Goal: Task Accomplishment & Management: Complete application form

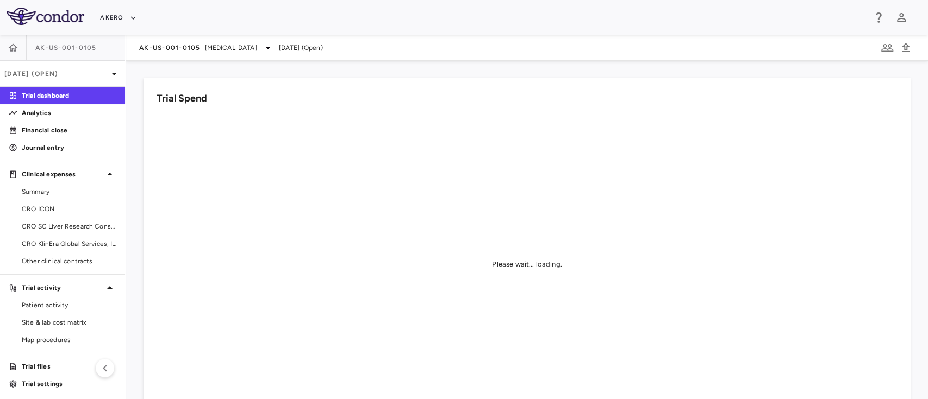
scroll to position [2, 0]
click at [56, 240] on span "CRO KlinEra Global Services, Inc" at bounding box center [69, 242] width 95 height 10
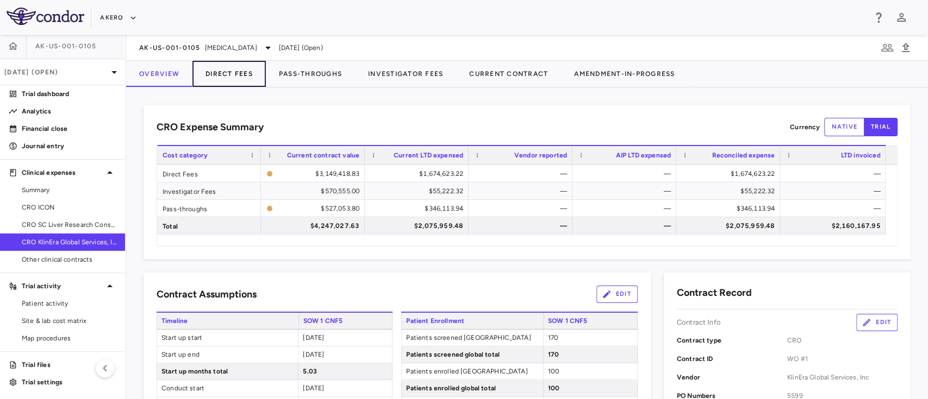
click at [235, 76] on button "Direct Fees" at bounding box center [228, 74] width 73 height 26
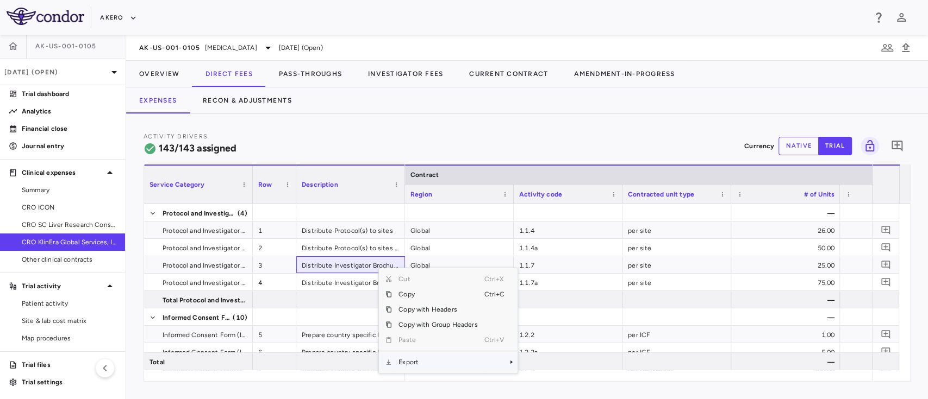
click at [426, 366] on span "Export" at bounding box center [438, 362] width 92 height 15
click at [553, 367] on span "Excel Export" at bounding box center [553, 369] width 51 height 15
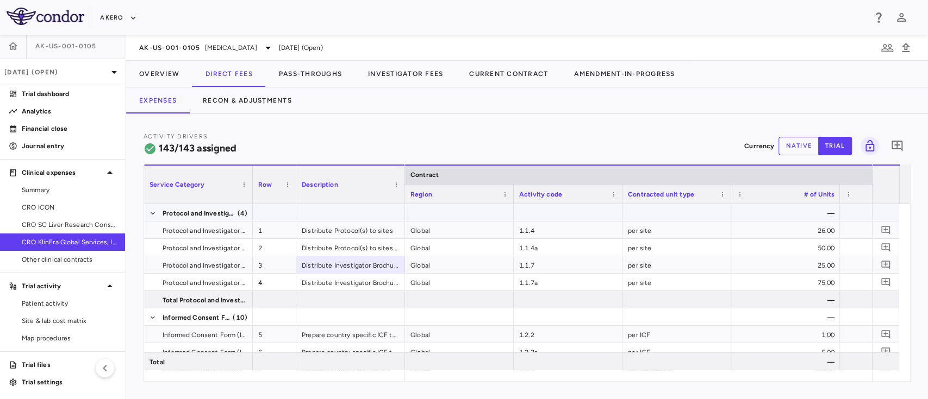
click at [510, 205] on div at bounding box center [459, 212] width 109 height 17
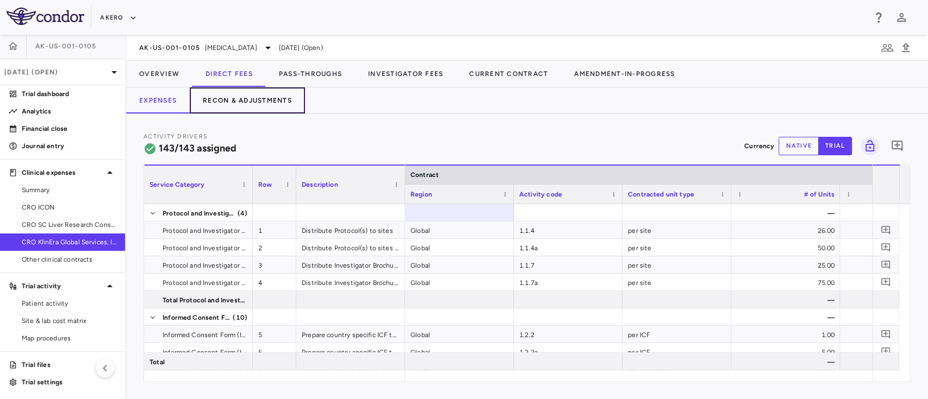
click at [251, 102] on button "Recon & Adjustments" at bounding box center [247, 100] width 115 height 26
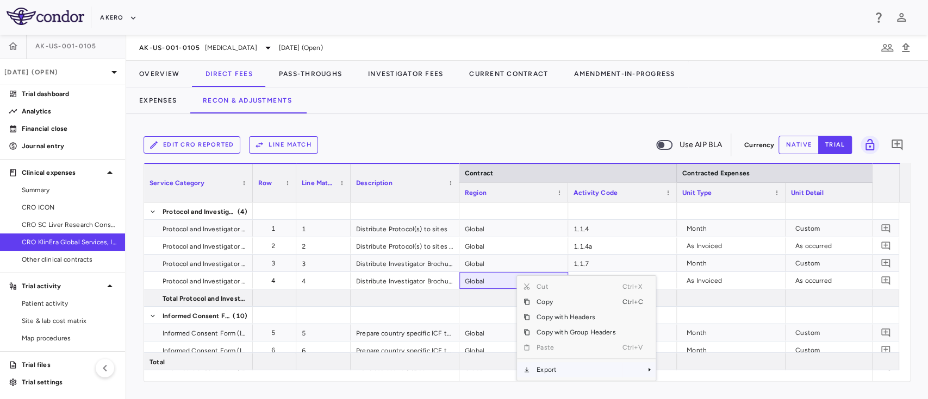
click at [552, 367] on span "Export" at bounding box center [576, 369] width 92 height 15
click at [696, 373] on span "Excel Export" at bounding box center [691, 369] width 51 height 15
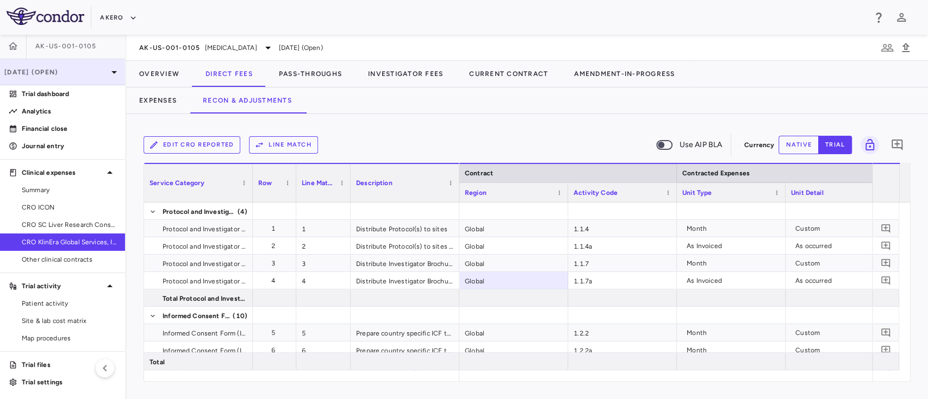
click at [108, 67] on icon at bounding box center [114, 72] width 13 height 13
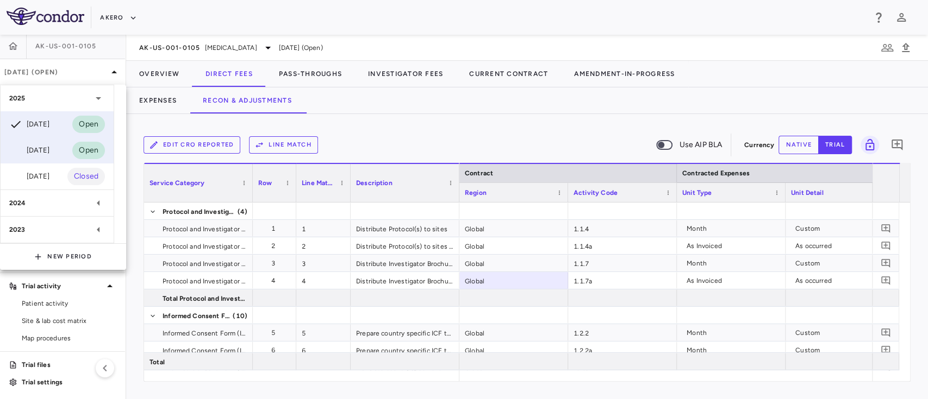
click at [49, 153] on div "[DATE]" at bounding box center [29, 150] width 40 height 13
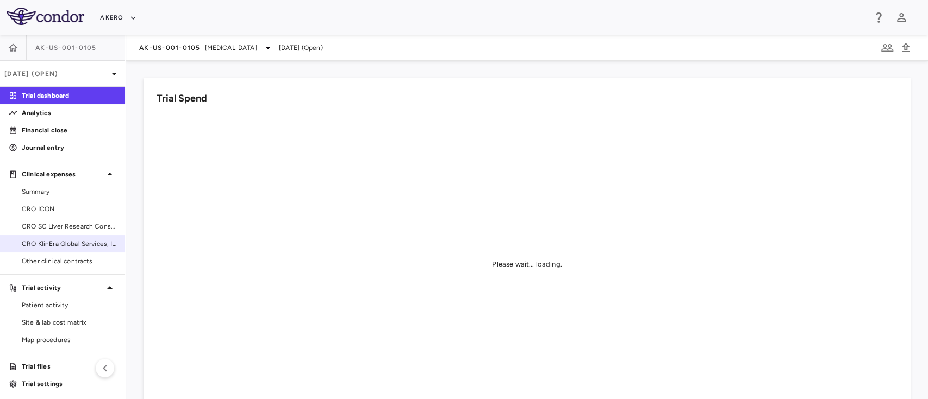
click at [57, 245] on span "CRO KlinEra Global Services, Inc" at bounding box center [69, 244] width 95 height 10
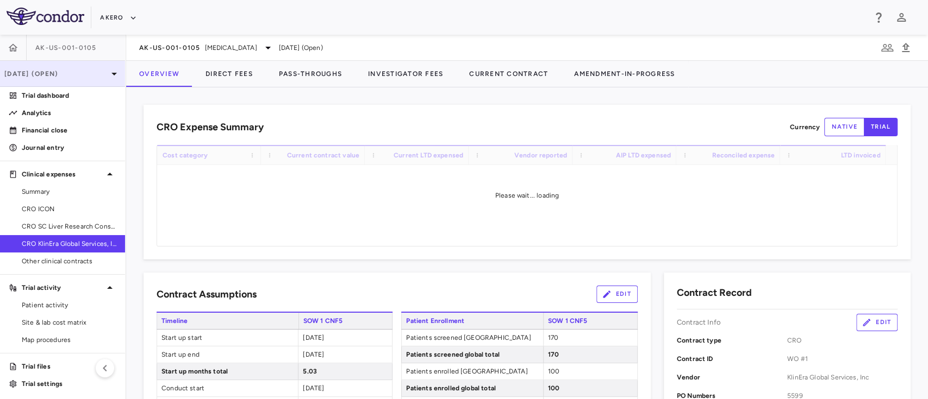
click at [77, 72] on p "[DATE] (Open)" at bounding box center [55, 74] width 103 height 10
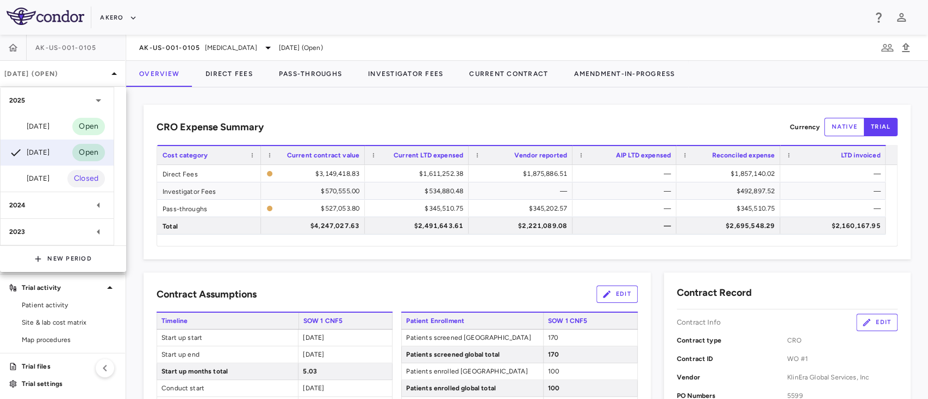
click at [402, 2] on div at bounding box center [464, 199] width 928 height 399
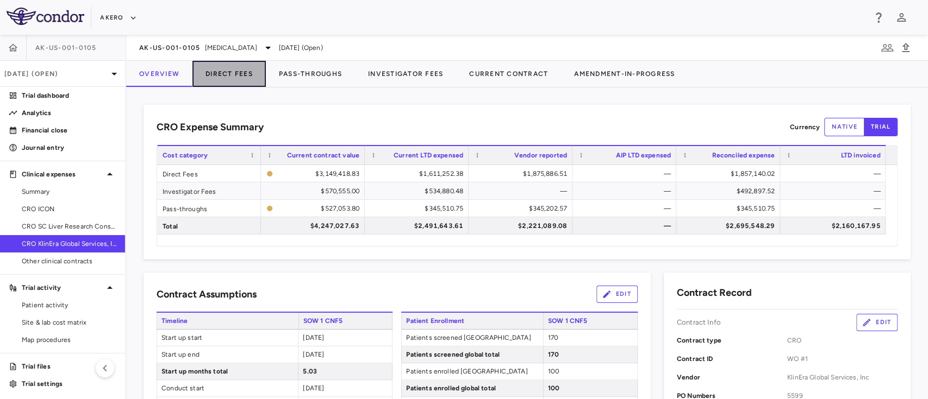
click at [246, 74] on button "Direct Fees" at bounding box center [228, 74] width 73 height 26
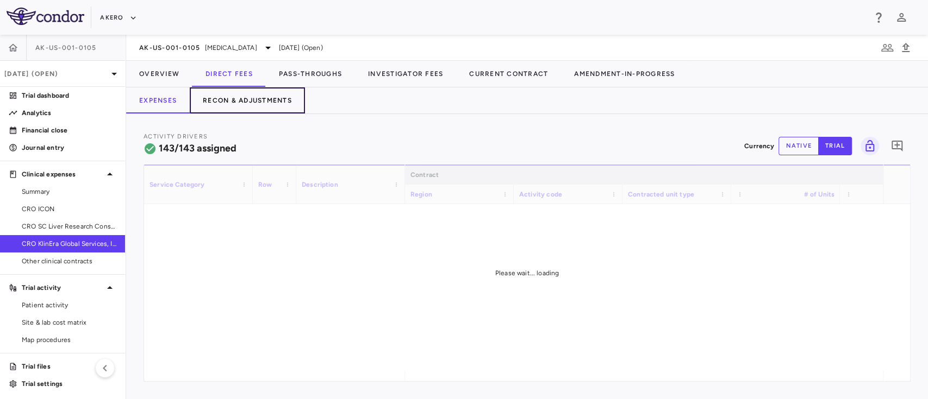
click at [269, 100] on button "Recon & Adjustments" at bounding box center [247, 100] width 115 height 26
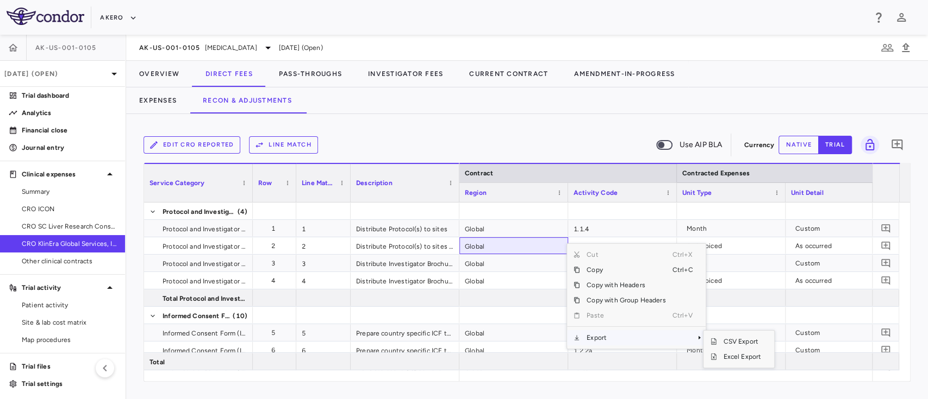
click at [622, 335] on span "Export" at bounding box center [626, 337] width 92 height 15
click at [746, 362] on span "Excel Export" at bounding box center [741, 356] width 51 height 15
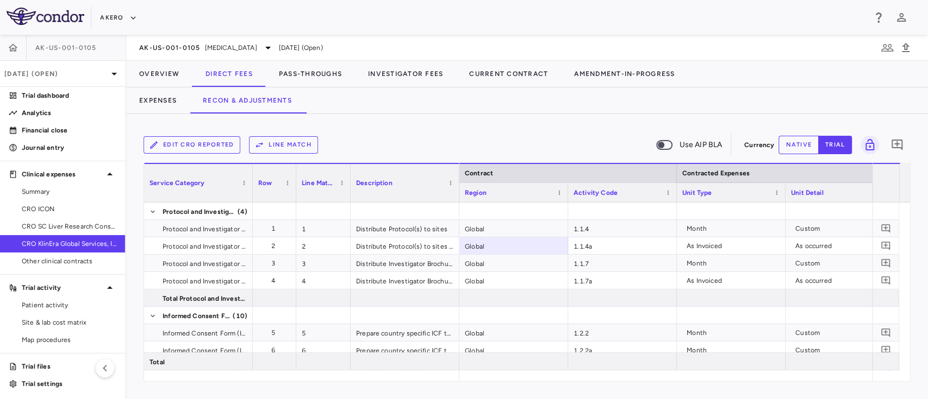
drag, startPoint x: 493, startPoint y: 382, endPoint x: 535, endPoint y: 389, distance: 42.9
click at [535, 389] on div "Edit CRO reported Line Match Use AIP BLA Currency native trial 0 Service Catego…" at bounding box center [526, 256] width 801 height 285
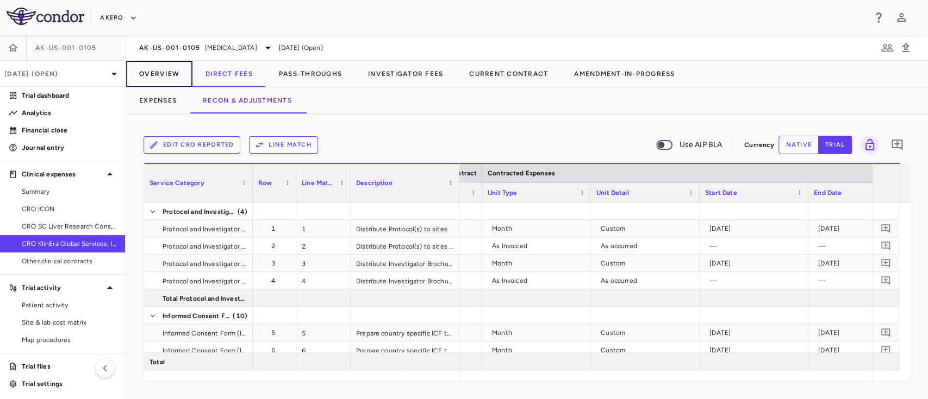
click at [167, 71] on button "Overview" at bounding box center [159, 74] width 66 height 26
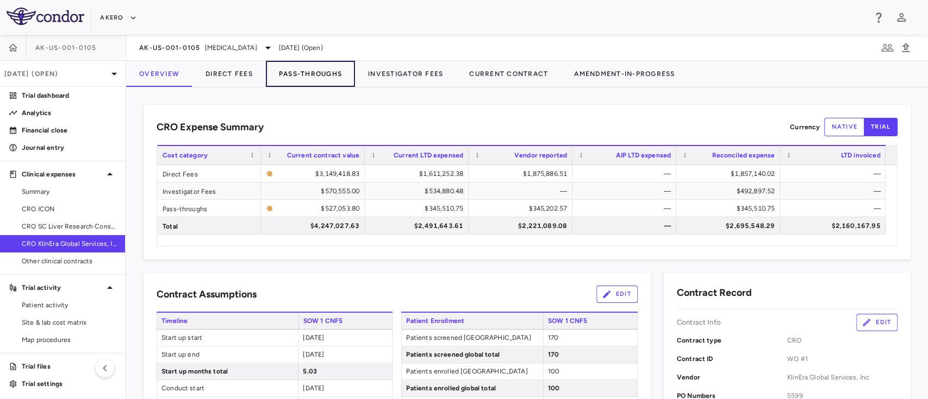
click at [316, 74] on button "Pass-Throughs" at bounding box center [310, 74] width 89 height 26
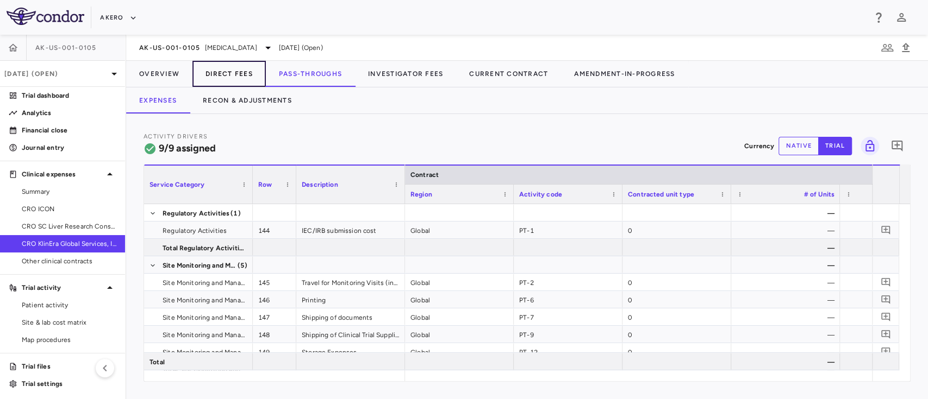
click at [239, 82] on button "Direct Fees" at bounding box center [228, 74] width 73 height 26
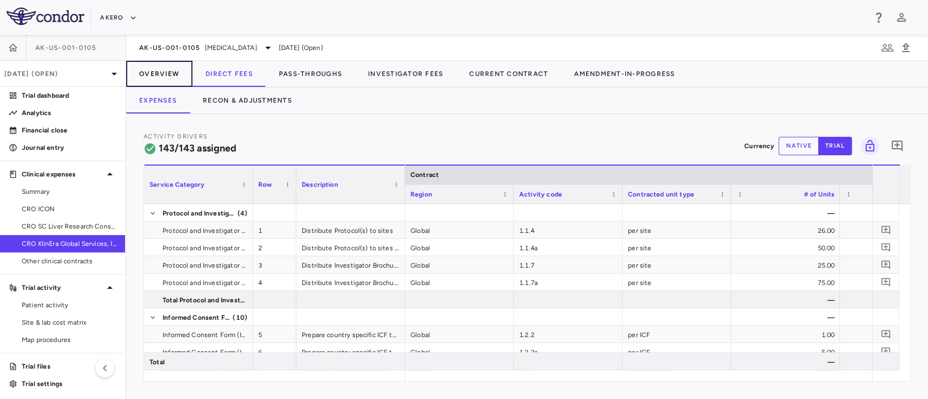
click at [159, 68] on button "Overview" at bounding box center [159, 74] width 66 height 26
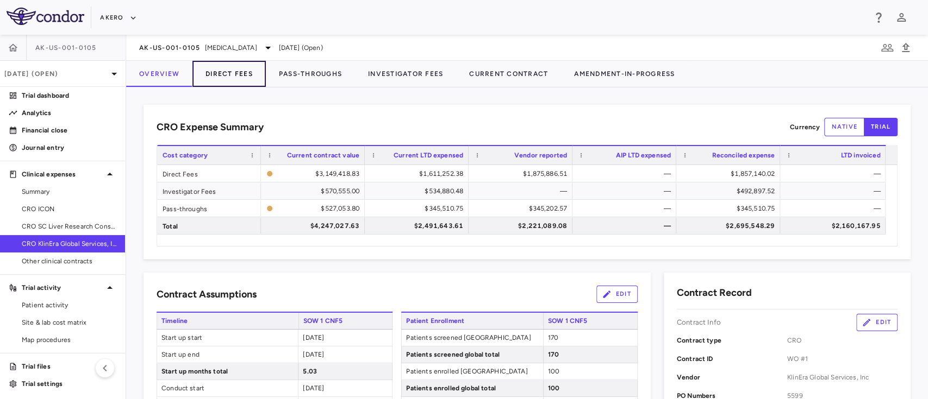
click at [227, 76] on button "Direct Fees" at bounding box center [228, 74] width 73 height 26
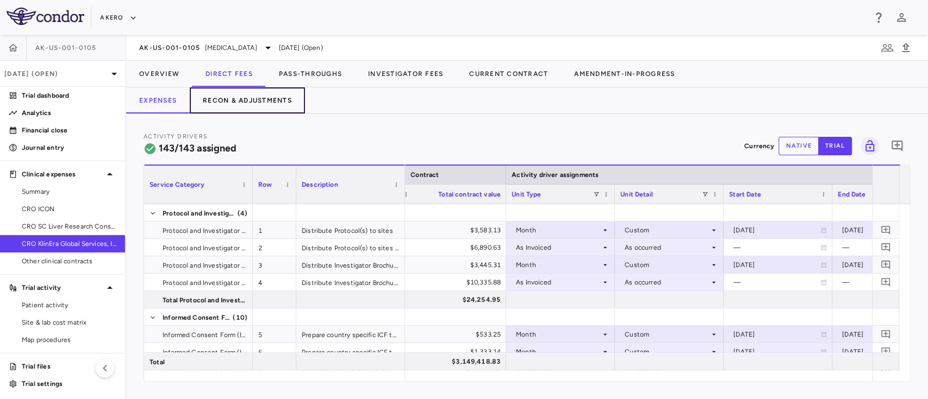
click at [261, 98] on button "Recon & Adjustments" at bounding box center [247, 100] width 115 height 26
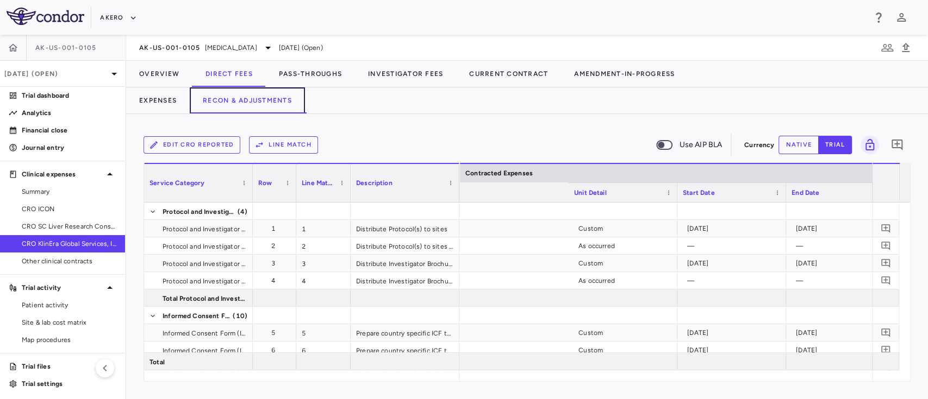
scroll to position [0, 637]
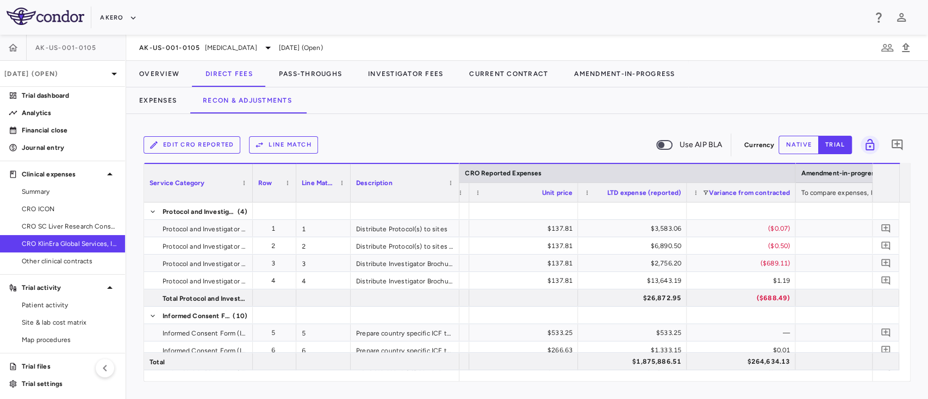
click at [788, 143] on button "native" at bounding box center [798, 145] width 40 height 18
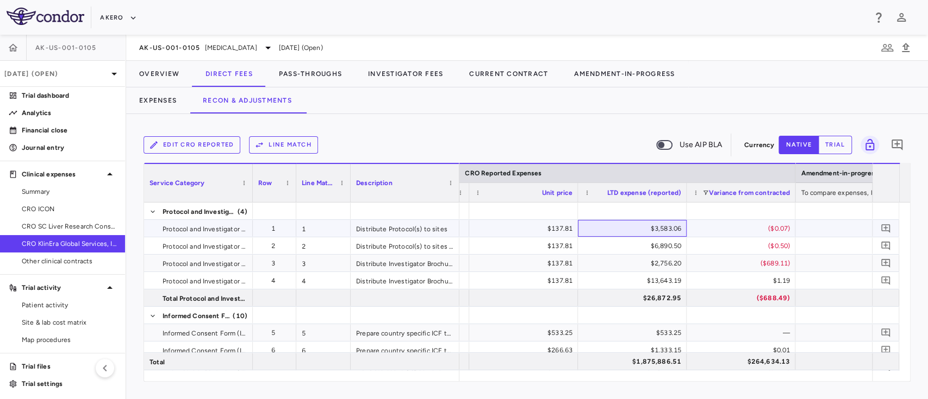
click at [653, 230] on div "$3,583.06" at bounding box center [633, 228] width 93 height 17
click at [639, 228] on div "$3,583.06" at bounding box center [633, 228] width 93 height 17
click at [204, 143] on button "Edit CRO reported" at bounding box center [191, 144] width 97 height 17
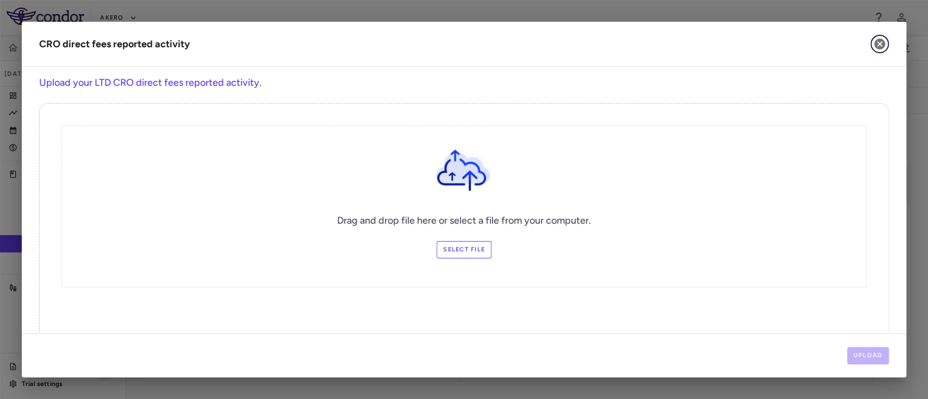
click at [871, 45] on button "button" at bounding box center [879, 44] width 18 height 18
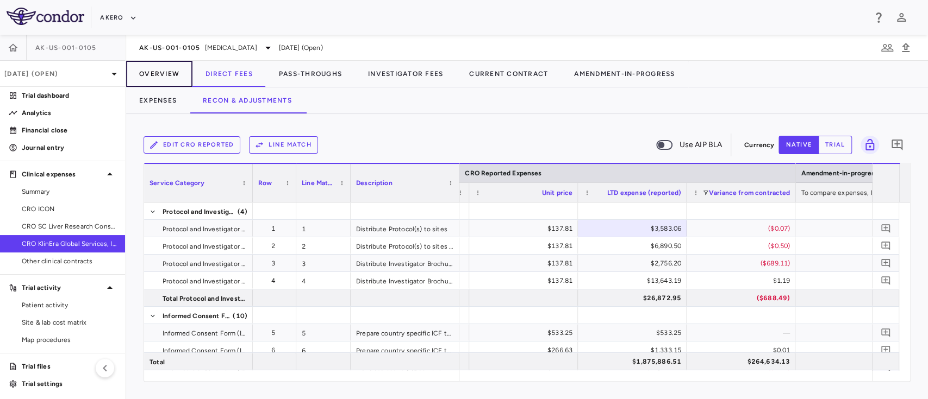
click at [165, 69] on button "Overview" at bounding box center [159, 74] width 66 height 26
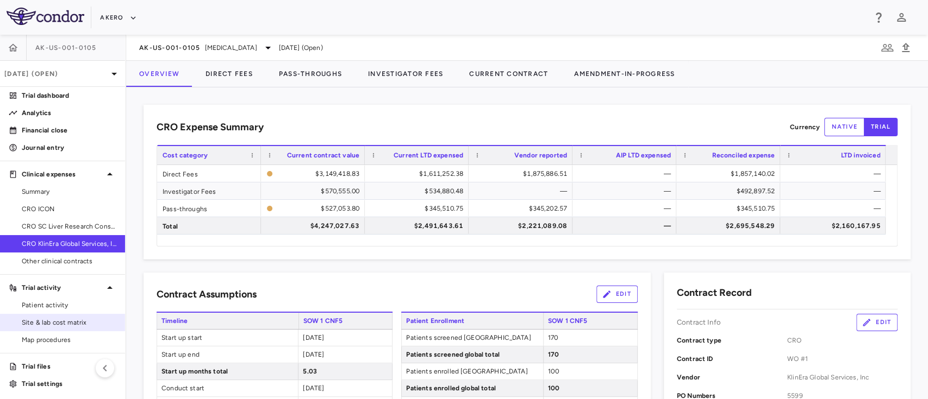
click at [52, 328] on link "Site & lab cost matrix" at bounding box center [62, 323] width 125 height 16
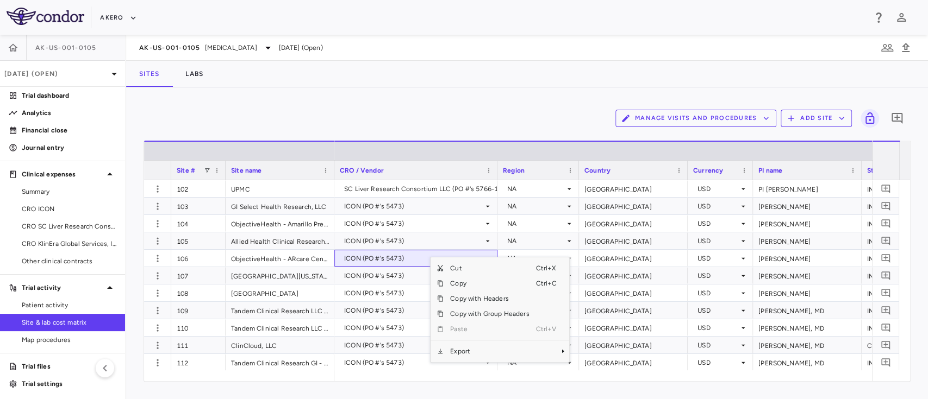
click at [464, 358] on span "Export" at bounding box center [489, 351] width 92 height 15
click at [540, 354] on span "Context Menu" at bounding box center [548, 351] width 24 height 15
click at [600, 370] on span "Excel Export" at bounding box center [605, 369] width 51 height 15
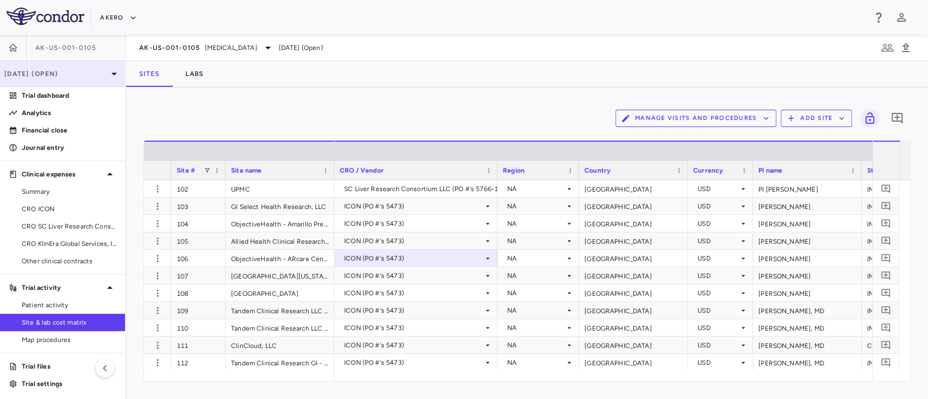
click at [94, 69] on p "[DATE] (Open)" at bounding box center [55, 74] width 103 height 10
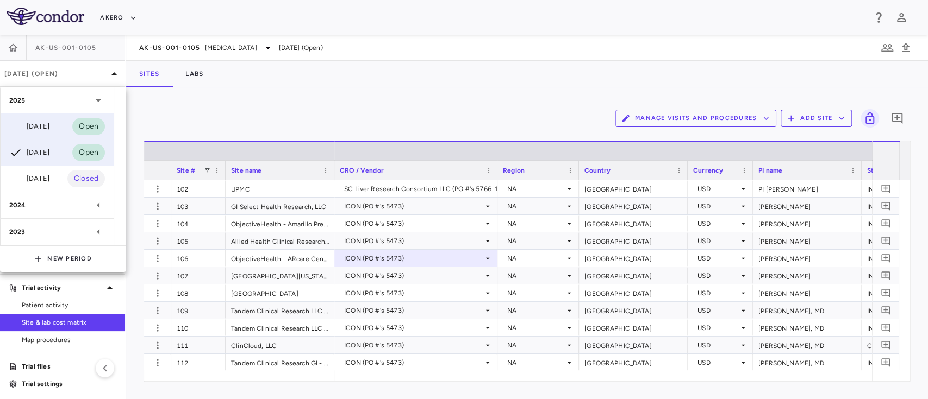
click at [49, 129] on div "[DATE]" at bounding box center [29, 126] width 40 height 13
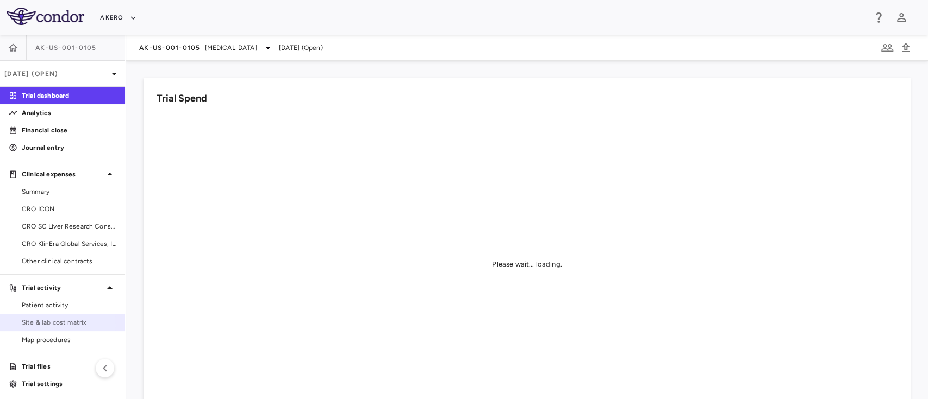
click at [51, 325] on span "Site & lab cost matrix" at bounding box center [69, 323] width 95 height 10
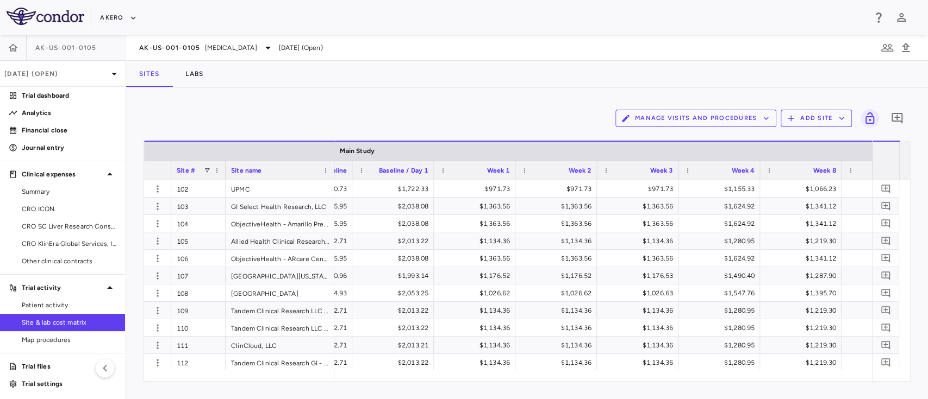
scroll to position [0, 1261]
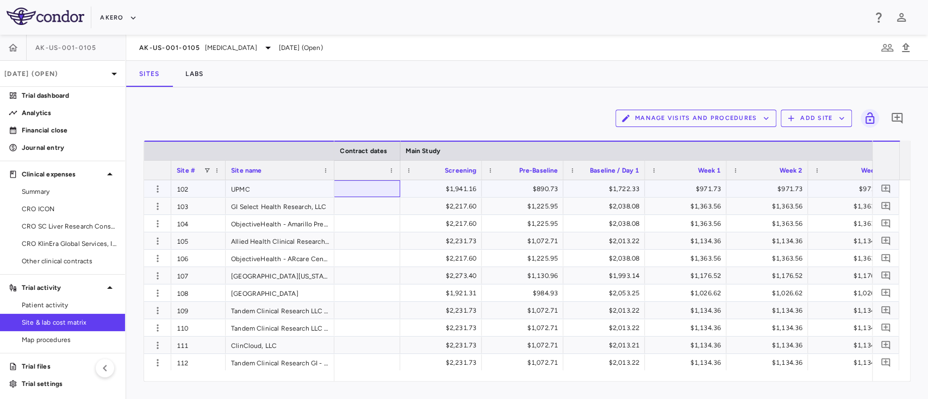
click at [360, 188] on div at bounding box center [345, 188] width 109 height 17
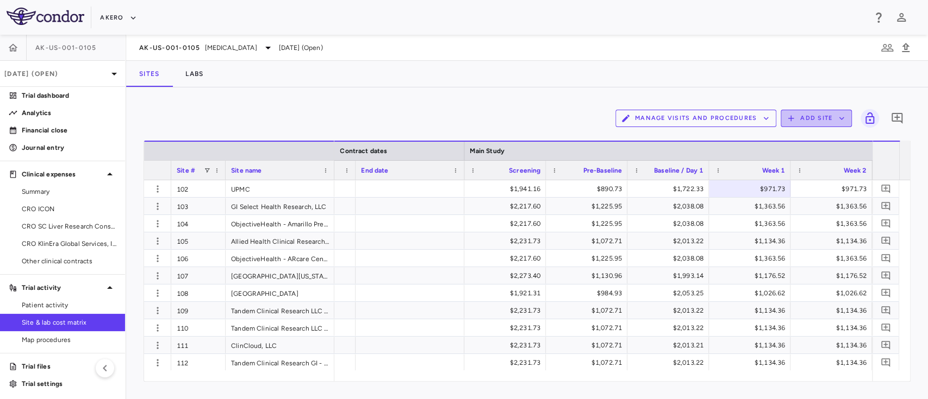
click at [826, 120] on button "Add Site" at bounding box center [815, 118] width 71 height 17
click at [817, 159] on li "Add new site" at bounding box center [818, 160] width 59 height 16
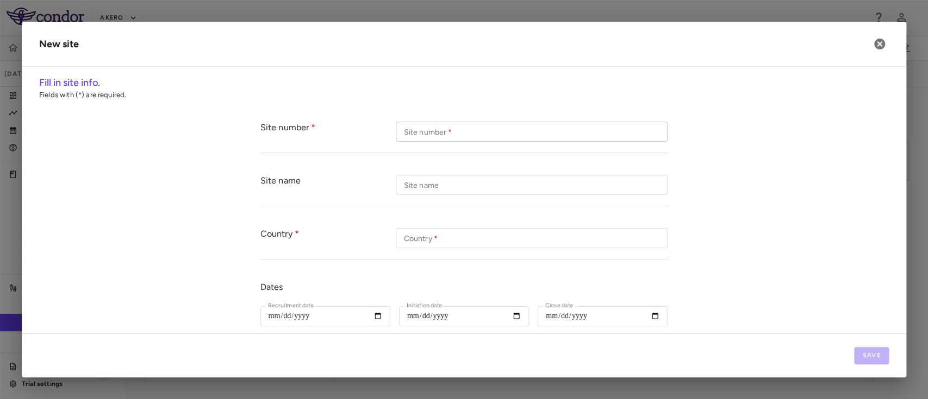
click at [452, 132] on input "Site number   *" at bounding box center [532, 132] width 272 height 20
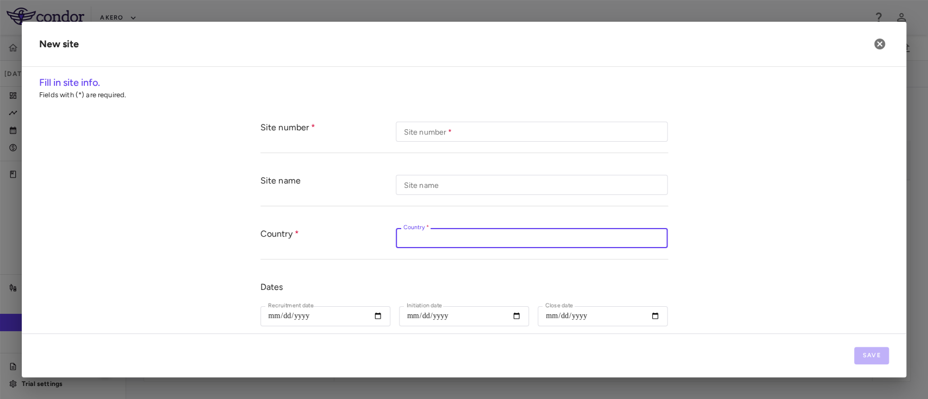
click at [425, 237] on input "Country   *" at bounding box center [532, 238] width 272 height 20
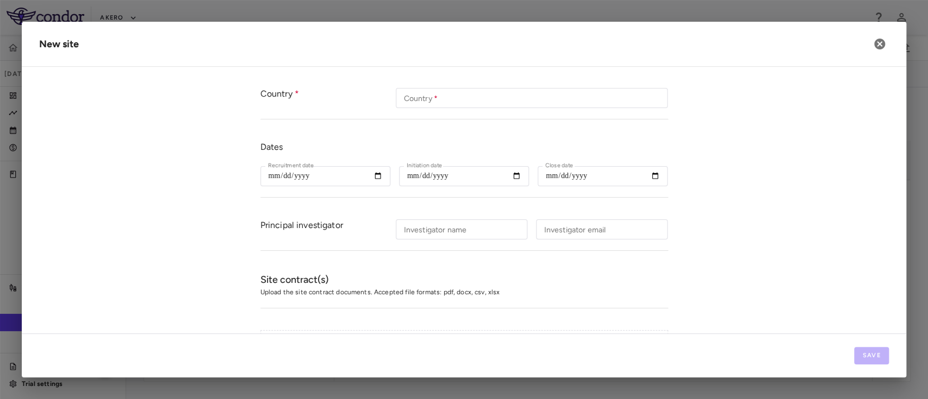
scroll to position [215, 0]
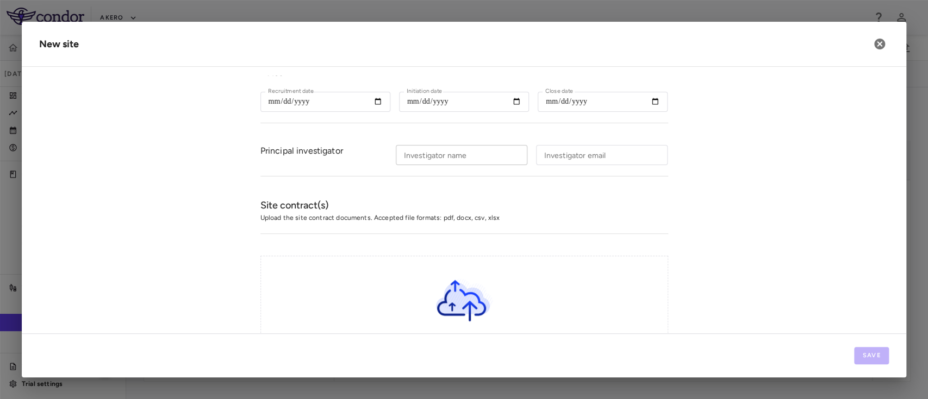
click at [474, 153] on input "Investigator name" at bounding box center [461, 155] width 131 height 20
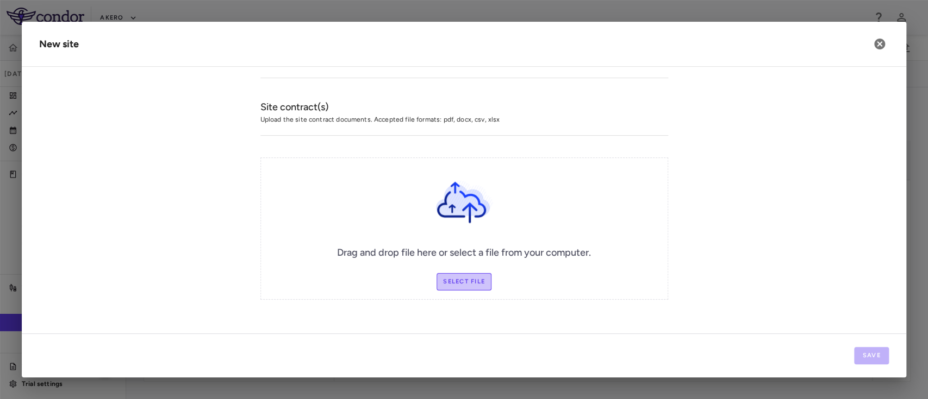
click at [462, 284] on label "Select file" at bounding box center [463, 281] width 55 height 17
click at [0, 0] on input "Select file" at bounding box center [0, 0] width 0 height 0
click at [880, 42] on icon "button" at bounding box center [879, 43] width 13 height 13
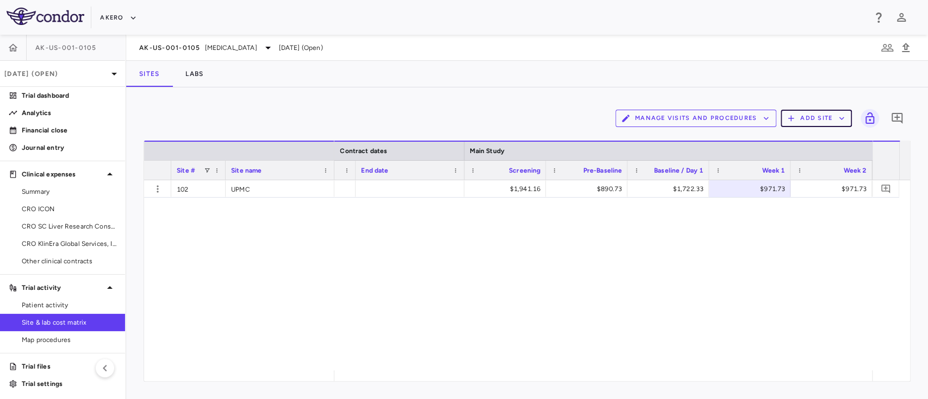
scroll to position [464, 0]
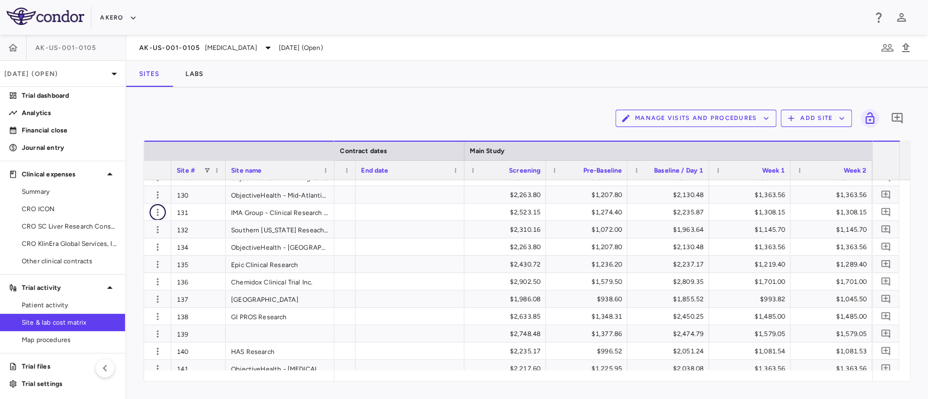
click at [154, 212] on icon "button" at bounding box center [157, 212] width 11 height 11
click at [112, 247] on div "Edit site" at bounding box center [115, 254] width 101 height 20
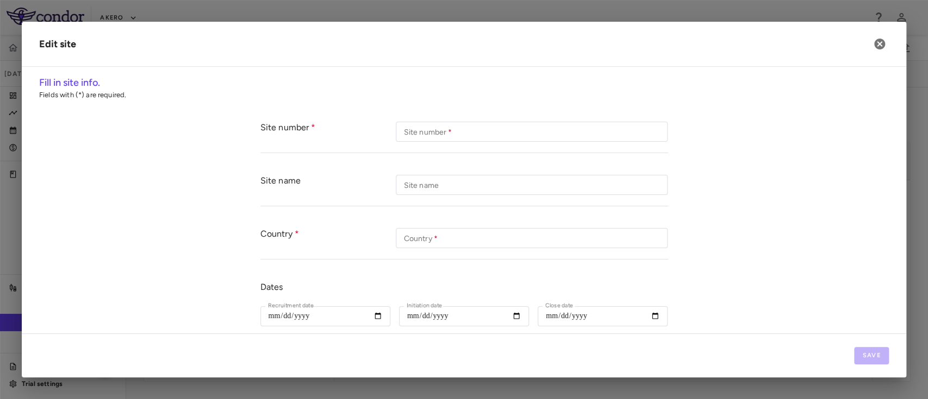
type input "******"
type input "*********"
type input "***"
type input "**********"
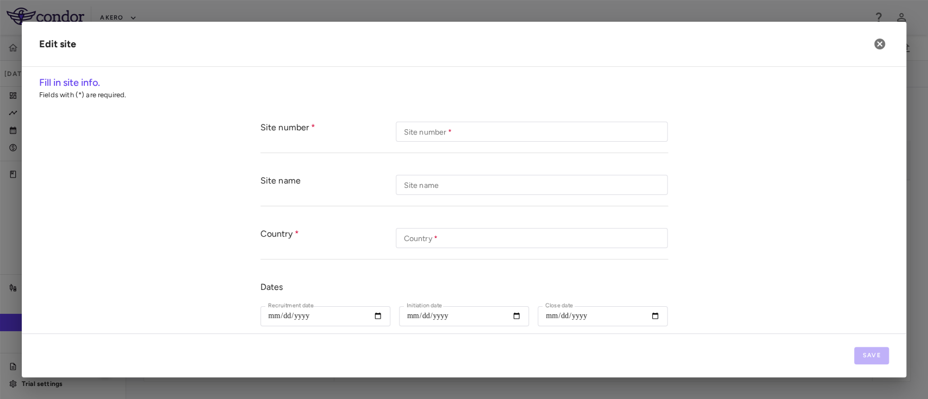
type input "**********"
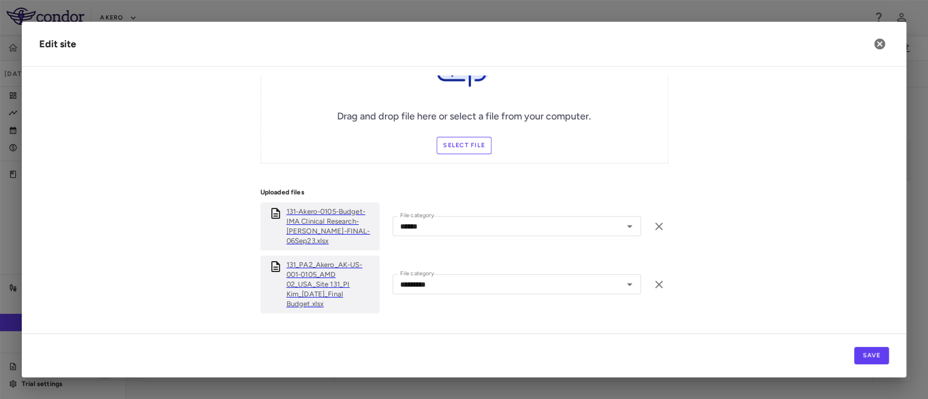
scroll to position [469, 0]
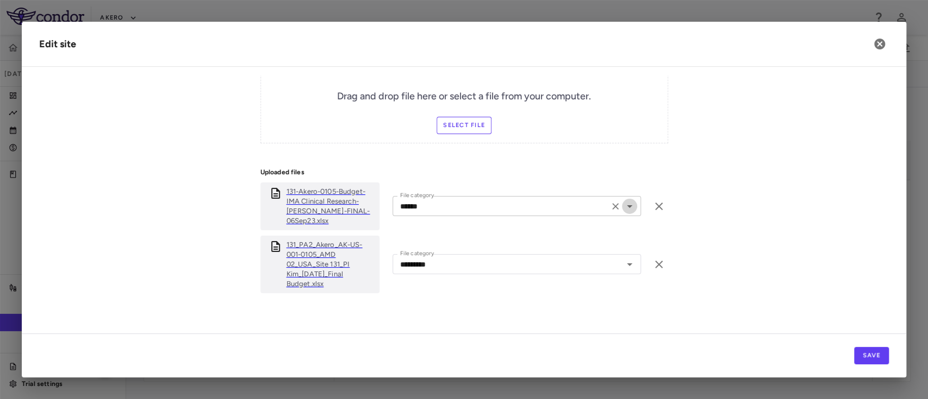
click at [626, 203] on icon "Open" at bounding box center [629, 206] width 13 height 13
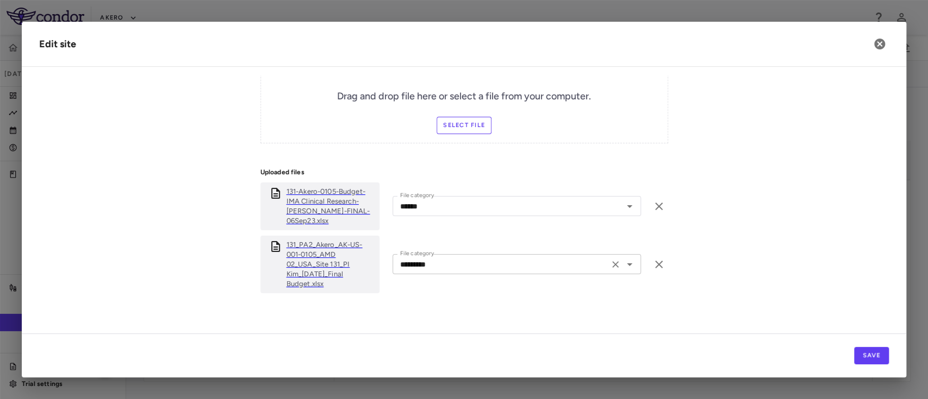
click at [629, 258] on icon "Open" at bounding box center [629, 264] width 13 height 13
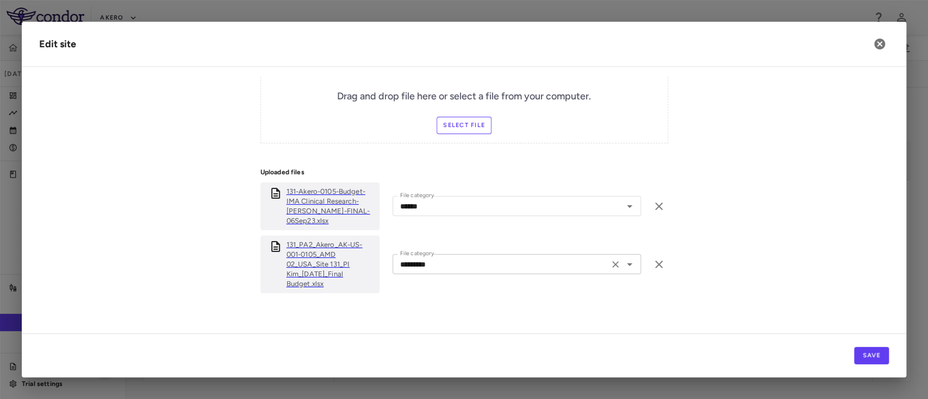
click at [624, 258] on icon "Open" at bounding box center [629, 264] width 13 height 13
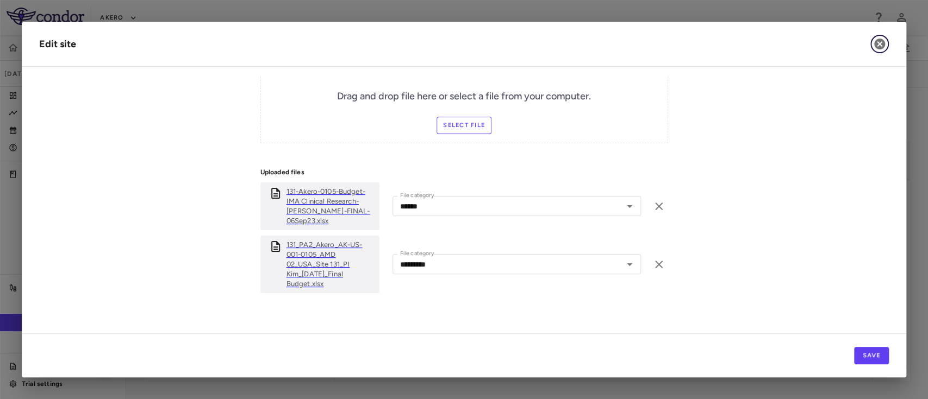
click at [875, 40] on icon "button" at bounding box center [879, 44] width 11 height 11
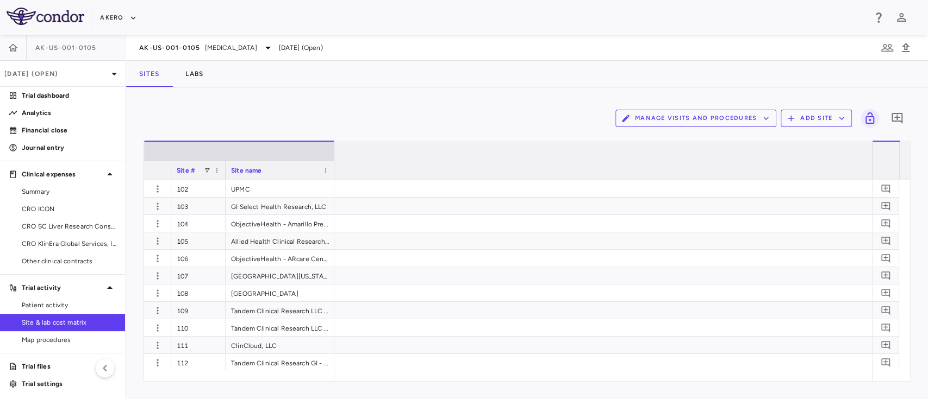
scroll to position [0, 0]
